Goal: Navigation & Orientation: Find specific page/section

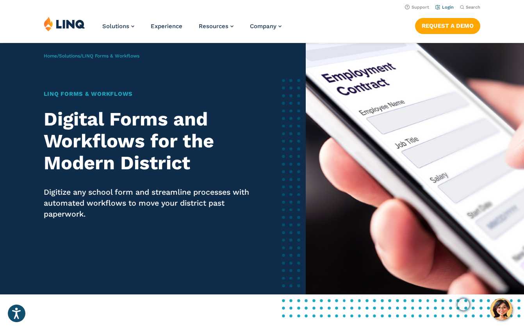
click at [445, 7] on link "Login" at bounding box center [444, 7] width 18 height 5
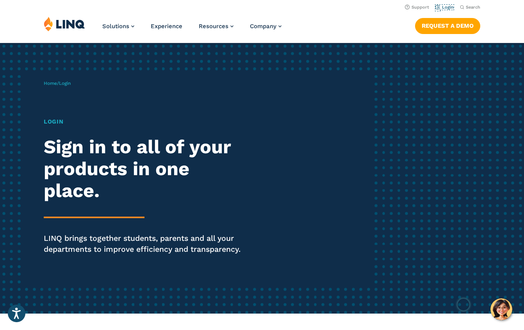
click at [445, 7] on link "Login" at bounding box center [444, 7] width 18 height 5
click at [444, 8] on link "Login" at bounding box center [444, 7] width 18 height 5
click at [446, 7] on link "Login" at bounding box center [444, 7] width 18 height 5
click at [447, 9] on link "Login" at bounding box center [444, 7] width 18 height 5
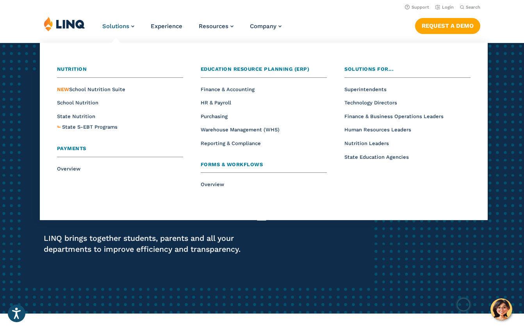
click at [218, 166] on span "Forms & Workflows" at bounding box center [232, 164] width 62 height 6
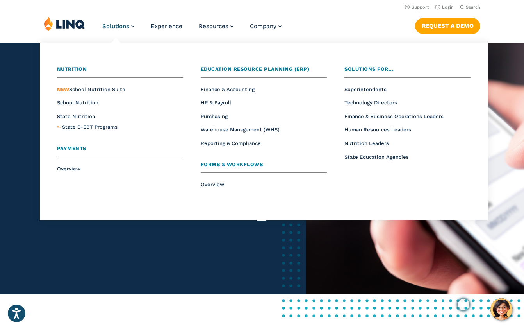
click at [230, 164] on span "Forms & Workflows" at bounding box center [232, 164] width 62 height 6
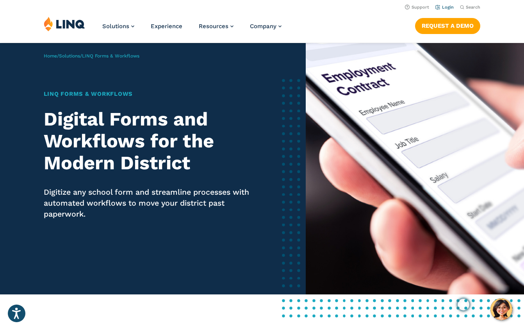
click at [445, 8] on link "Login" at bounding box center [444, 7] width 18 height 5
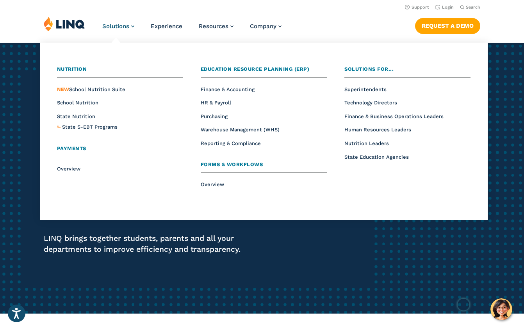
click at [131, 29] on link "Solutions" at bounding box center [118, 26] width 32 height 7
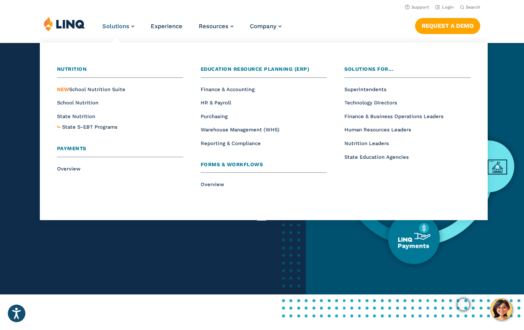
click at [225, 164] on span "Forms & Workflows" at bounding box center [232, 164] width 62 height 6
